Goal: Navigation & Orientation: Find specific page/section

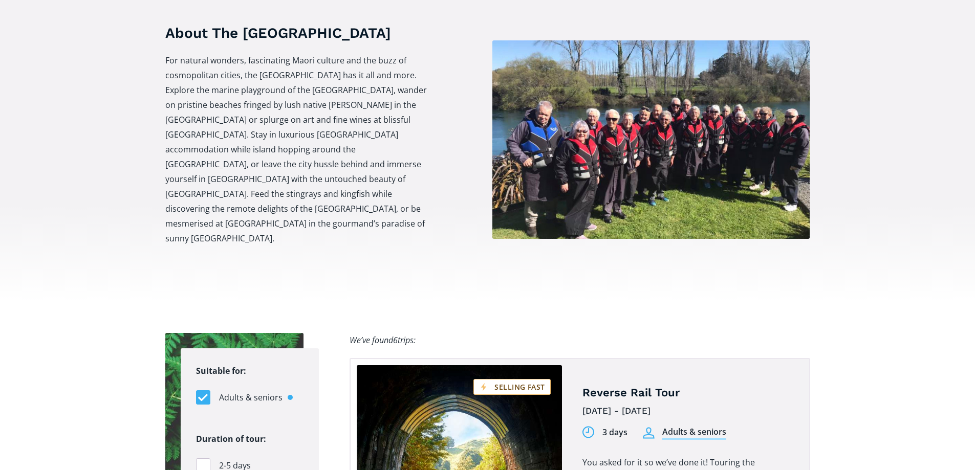
scroll to position [51, 0]
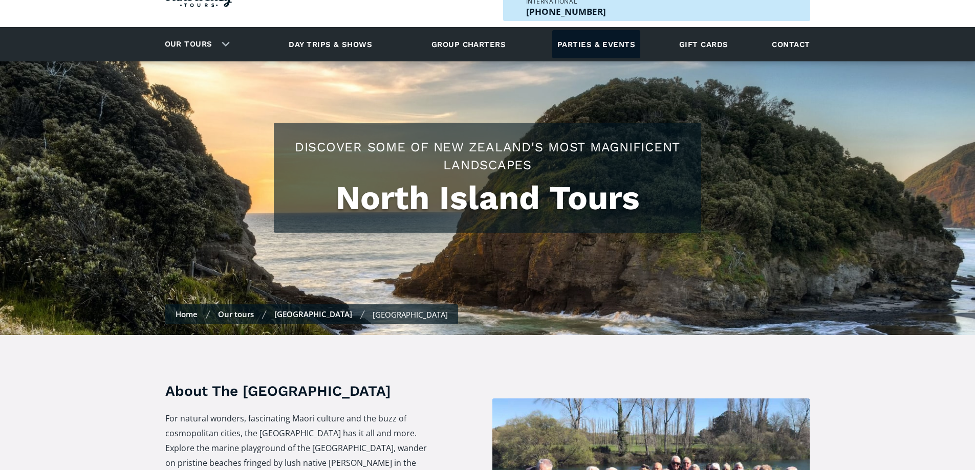
click at [606, 30] on link "Parties & events" at bounding box center [596, 44] width 88 height 28
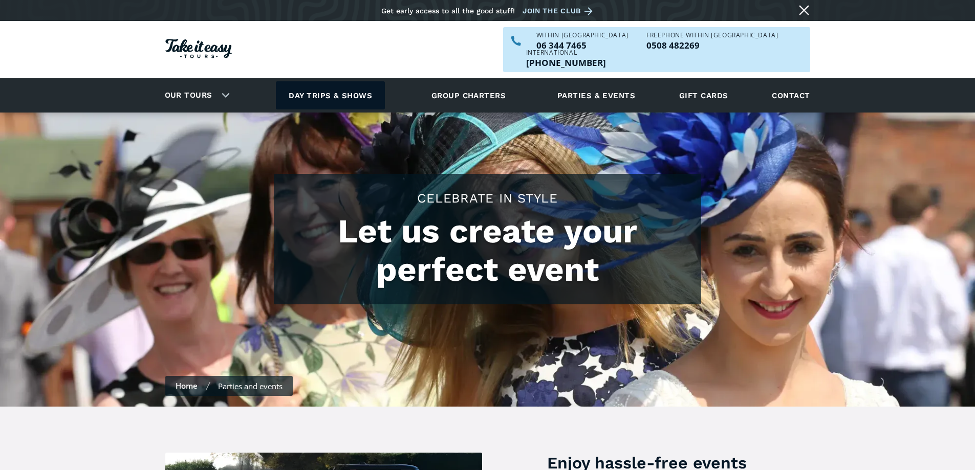
click at [330, 81] on link "Day trips & shows" at bounding box center [330, 95] width 109 height 28
